Goal: Obtain resource: Download file/media

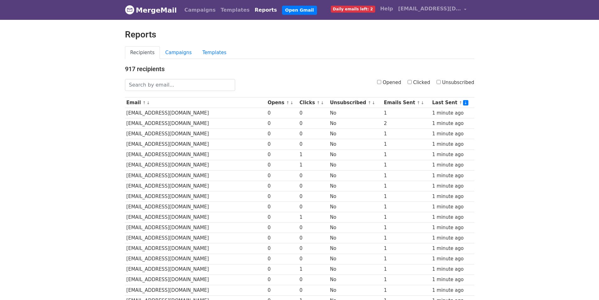
click at [303, 61] on div "Recipients Campaigns Templates" at bounding box center [299, 55] width 359 height 19
drag, startPoint x: 440, startPoint y: 83, endPoint x: 435, endPoint y: 83, distance: 4.7
click at [440, 83] on input "Unsubscribed" at bounding box center [438, 82] width 4 height 4
checkbox input "true"
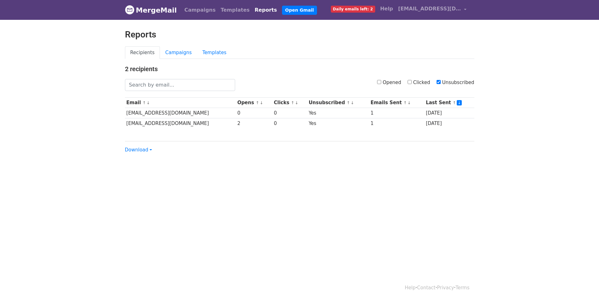
click at [440, 83] on input "Unsubscribed" at bounding box center [438, 82] width 4 height 4
checkbox input "false"
click at [381, 83] on input "Opened" at bounding box center [379, 82] width 4 height 4
checkbox input "true"
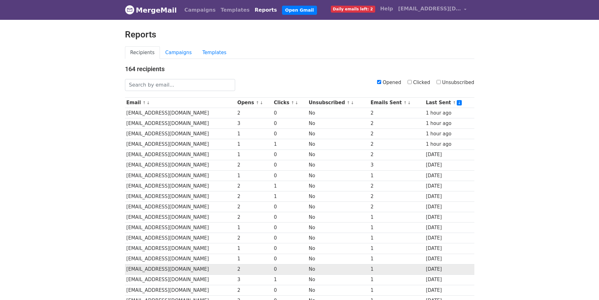
scroll to position [213, 0]
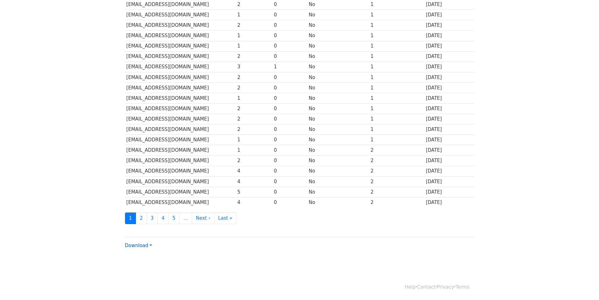
click at [136, 246] on link "Download" at bounding box center [138, 246] width 27 height 6
click at [153, 267] on link "Excel" at bounding box center [150, 267] width 50 height 10
click at [128, 246] on link "Download" at bounding box center [138, 246] width 27 height 6
click at [136, 254] on link "CSV" at bounding box center [150, 257] width 50 height 10
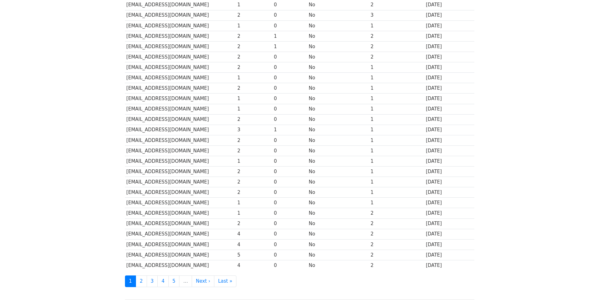
scroll to position [0, 0]
